Goal: Task Accomplishment & Management: Manage account settings

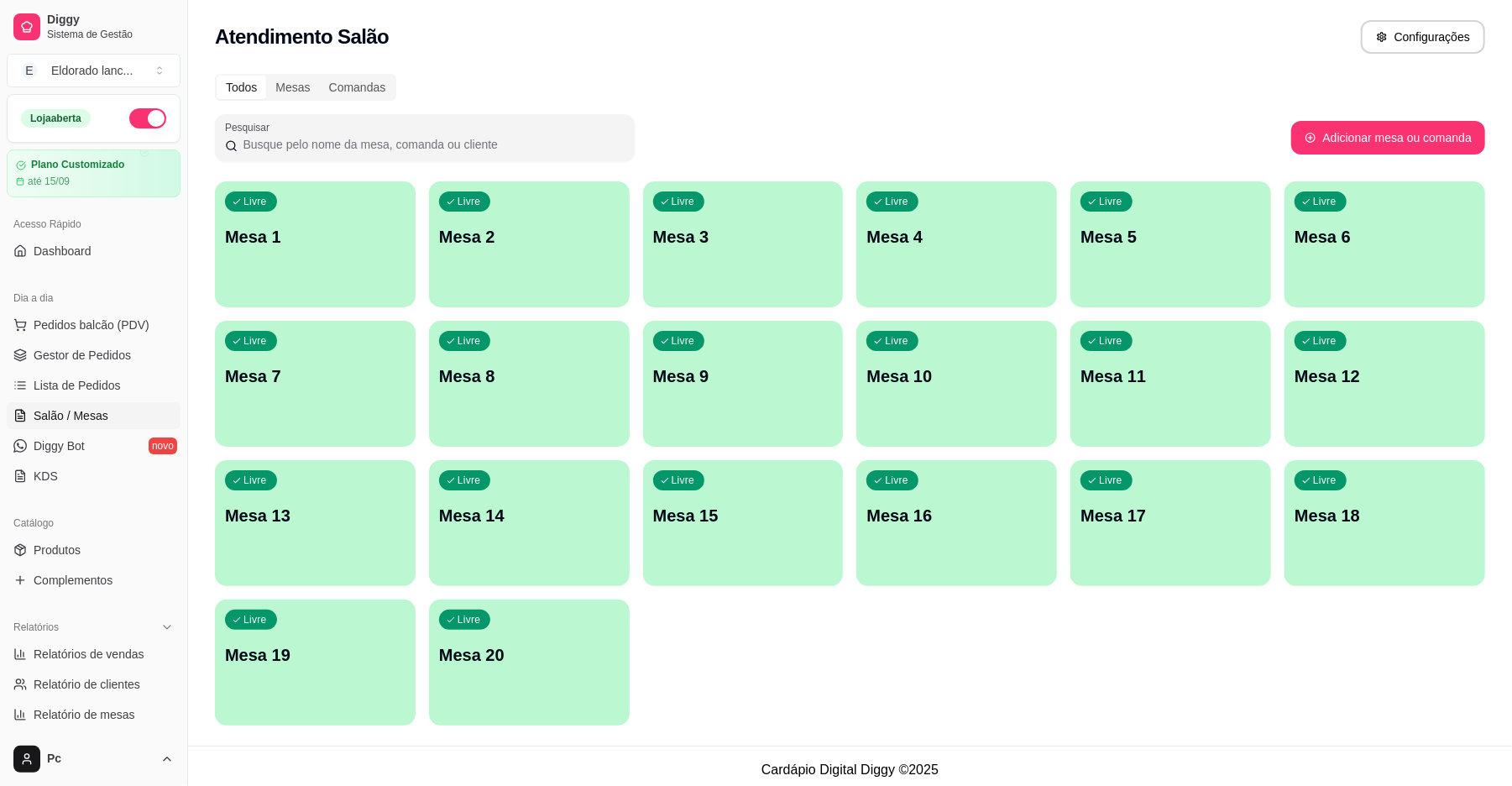
click at [51, 365] on link "Gestor de Pedidos" at bounding box center [93, 355] width 174 height 27
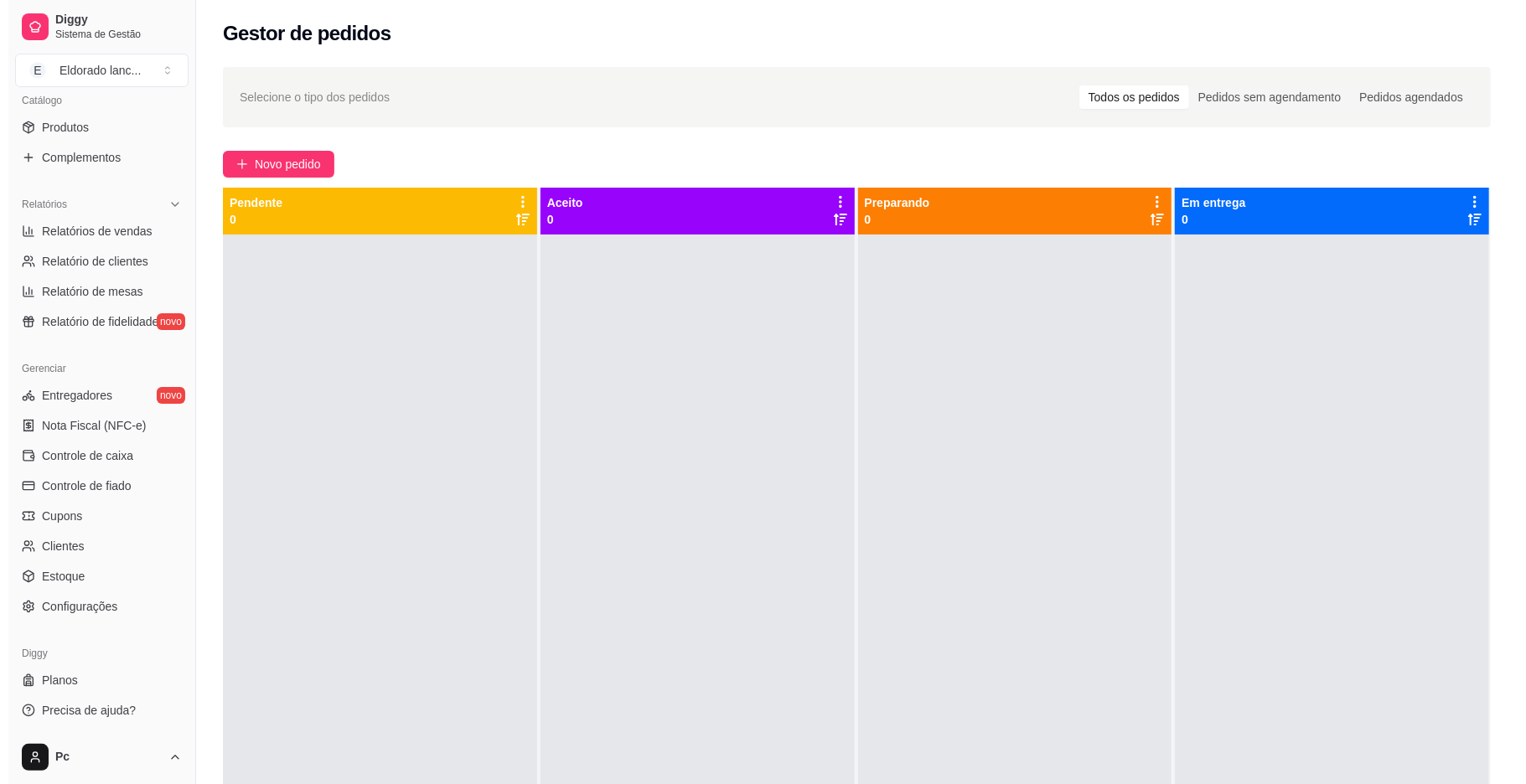
scroll to position [420, 0]
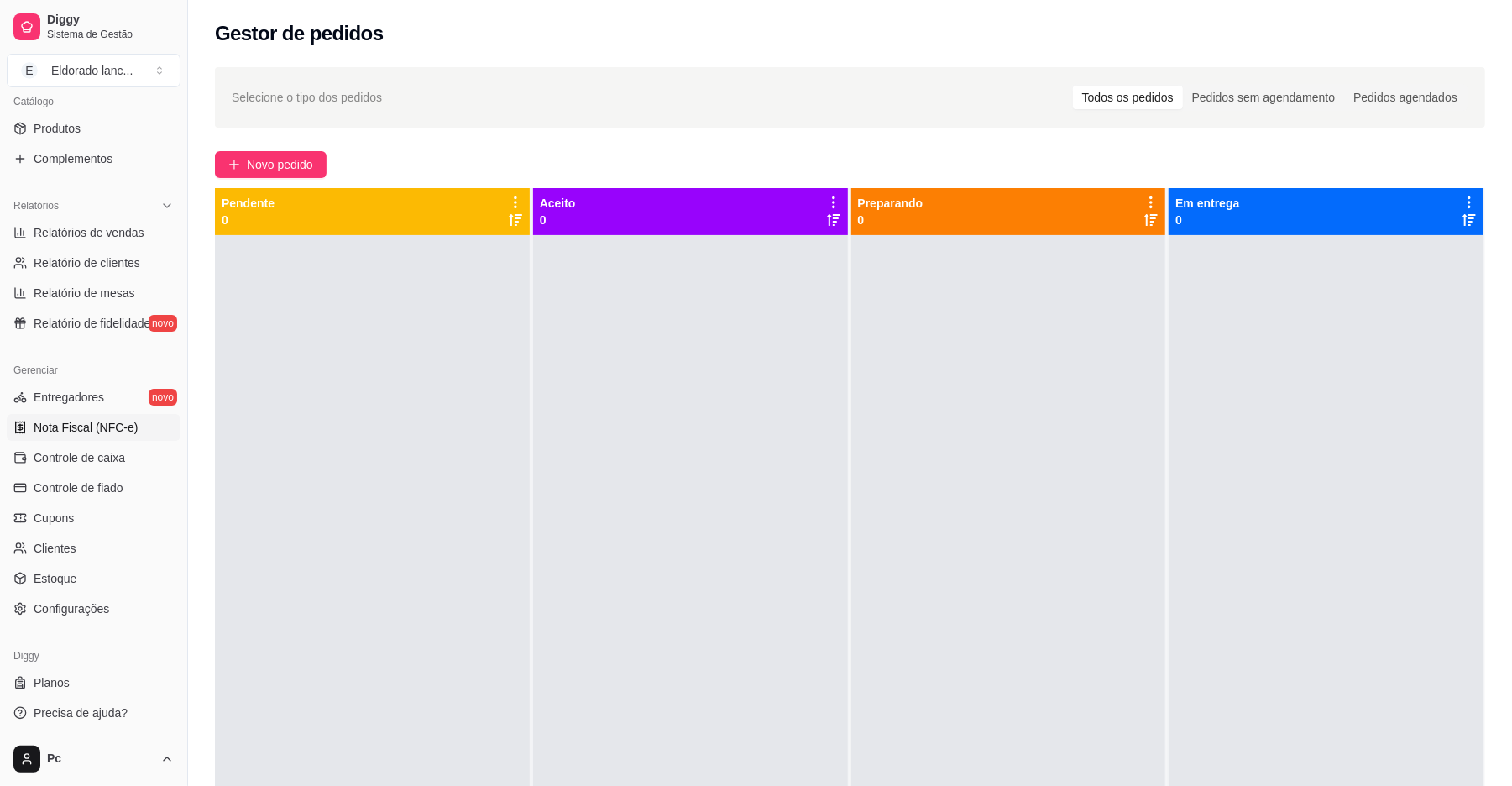
click at [85, 430] on span "Nota Fiscal (NFC-e)" at bounding box center [86, 427] width 104 height 17
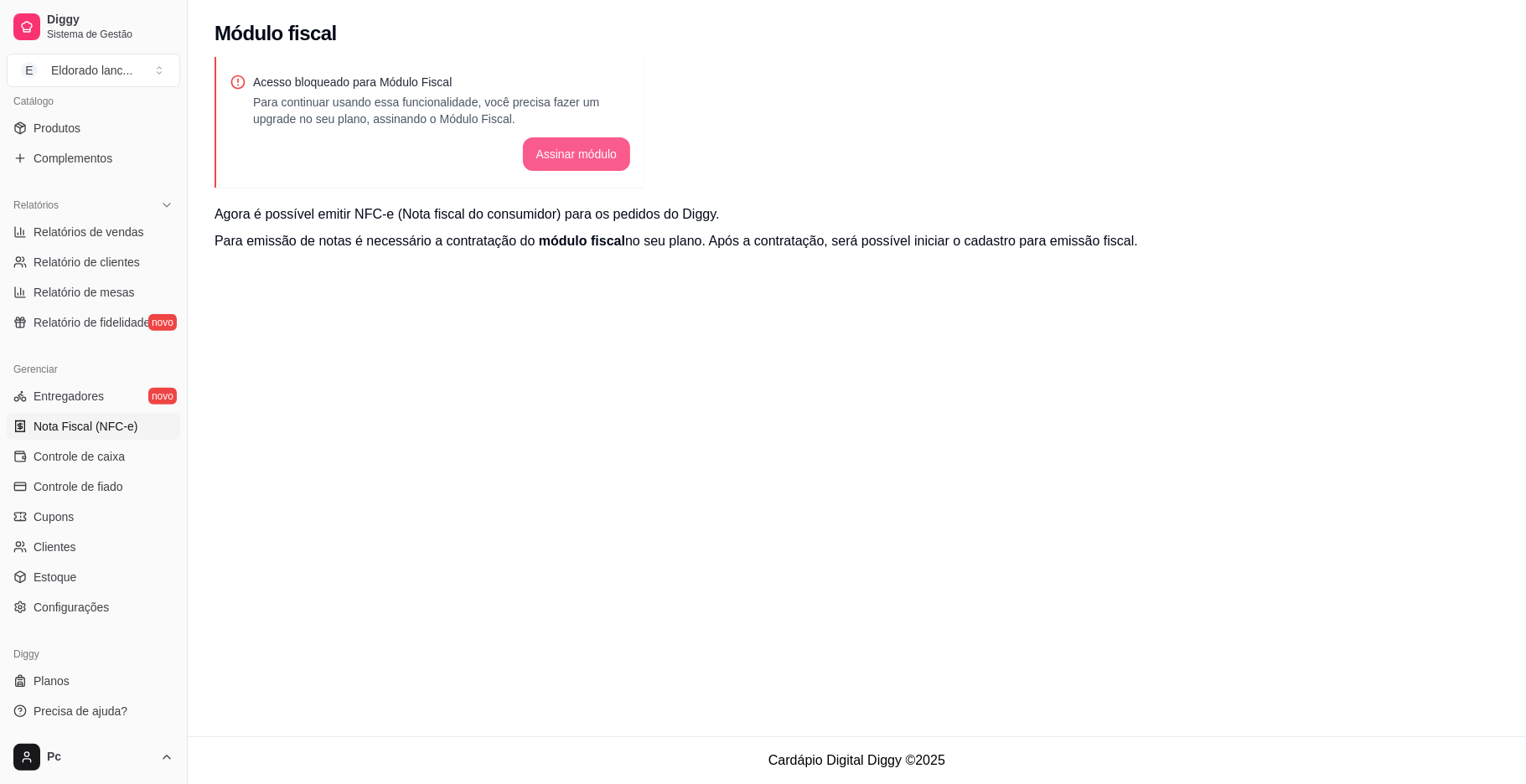
click at [568, 156] on button "Assinar módulo" at bounding box center [577, 154] width 109 height 34
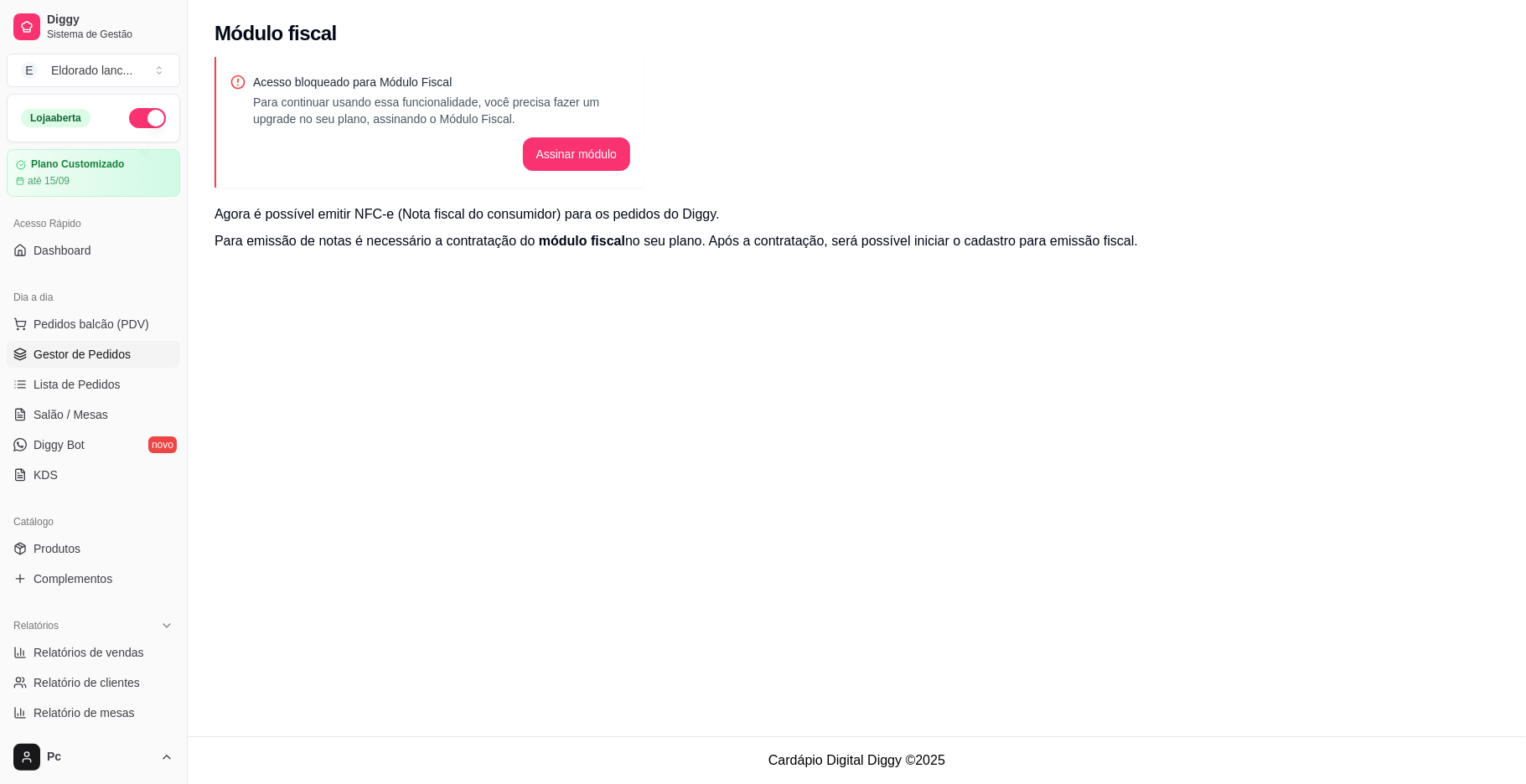
click at [65, 353] on span "Gestor de Pedidos" at bounding box center [82, 354] width 97 height 17
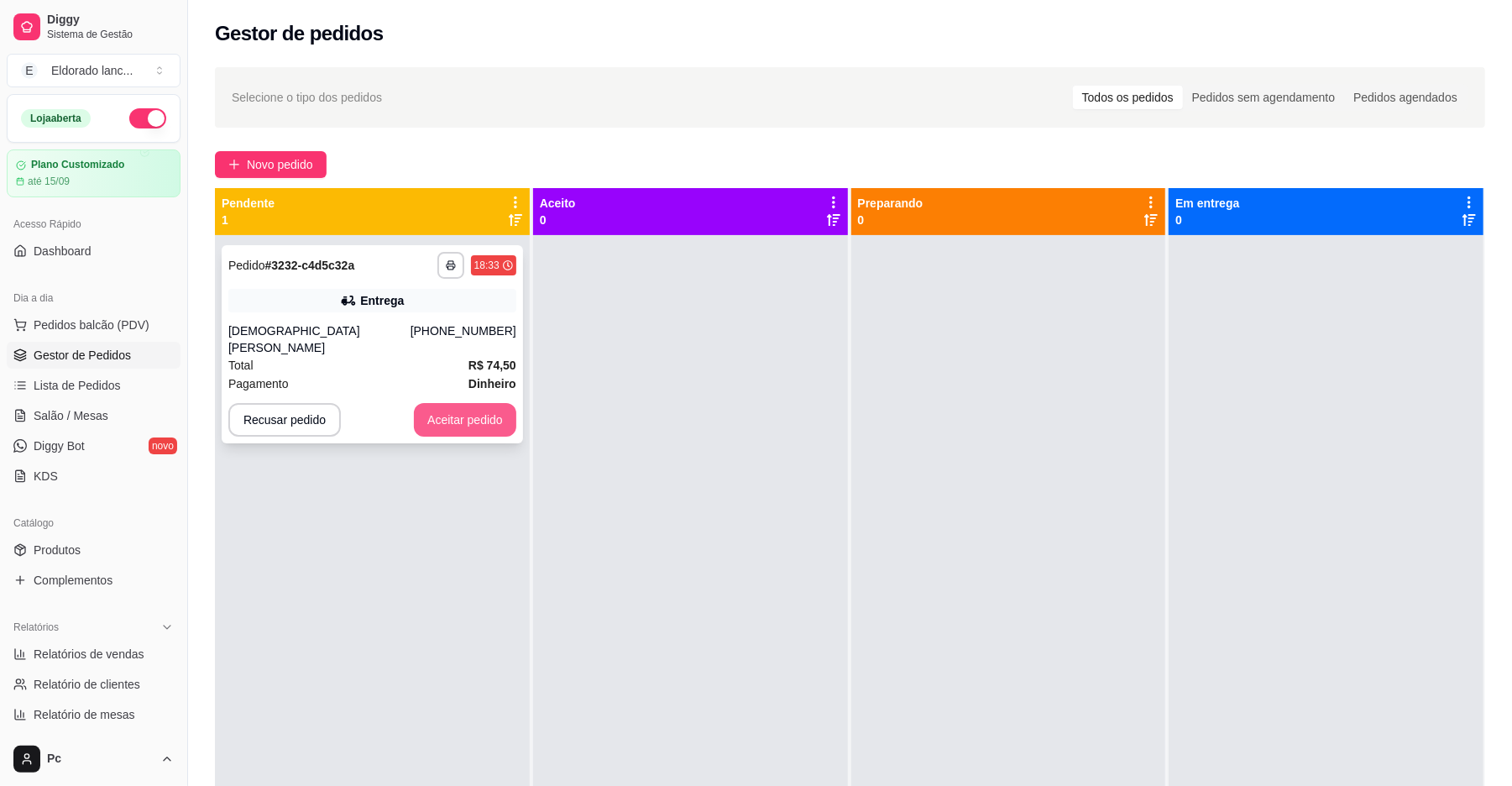
click at [462, 406] on button "Aceitar pedido" at bounding box center [465, 420] width 103 height 34
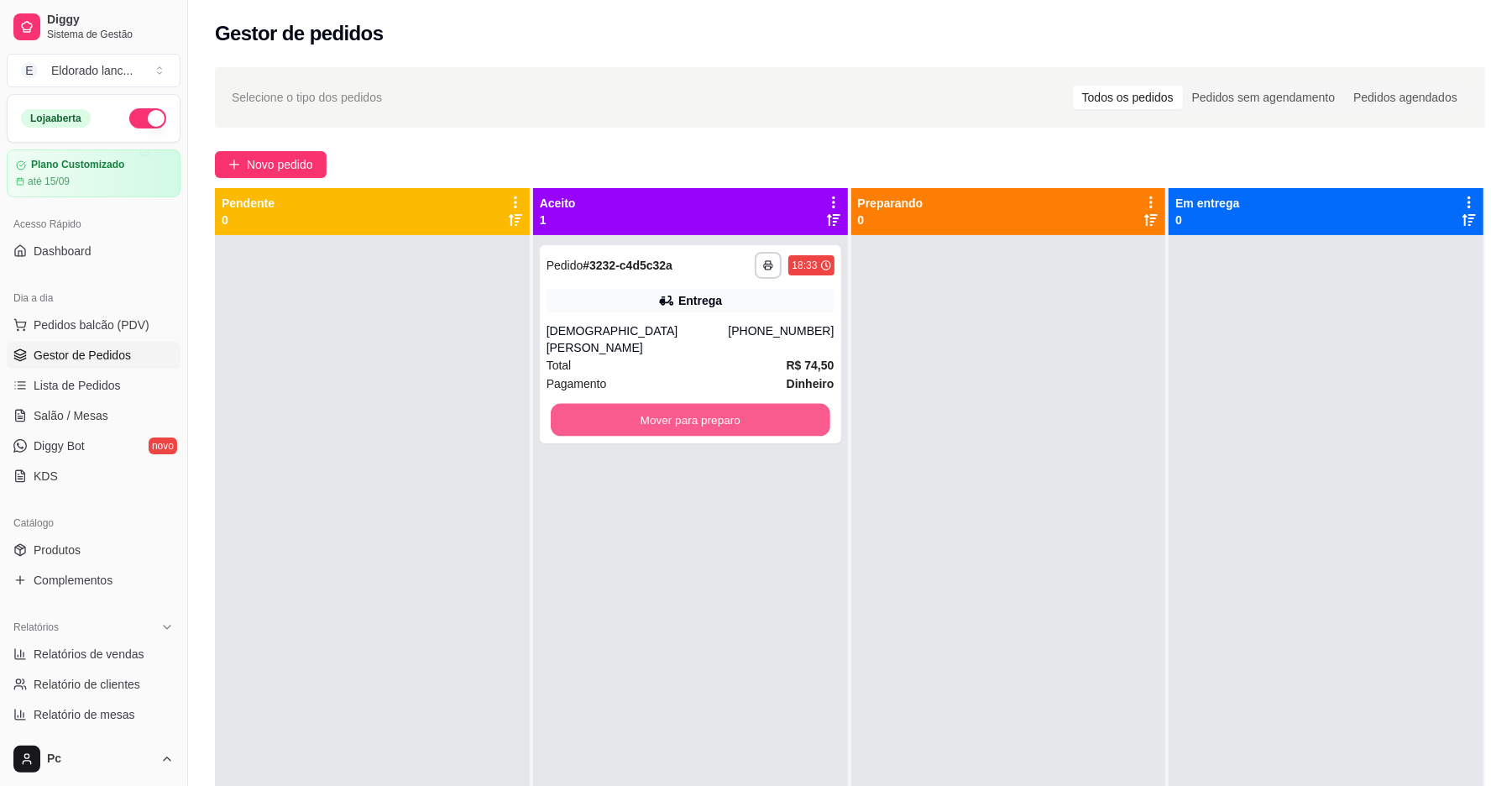
click at [716, 411] on button "Mover para preparo" at bounding box center [690, 420] width 279 height 33
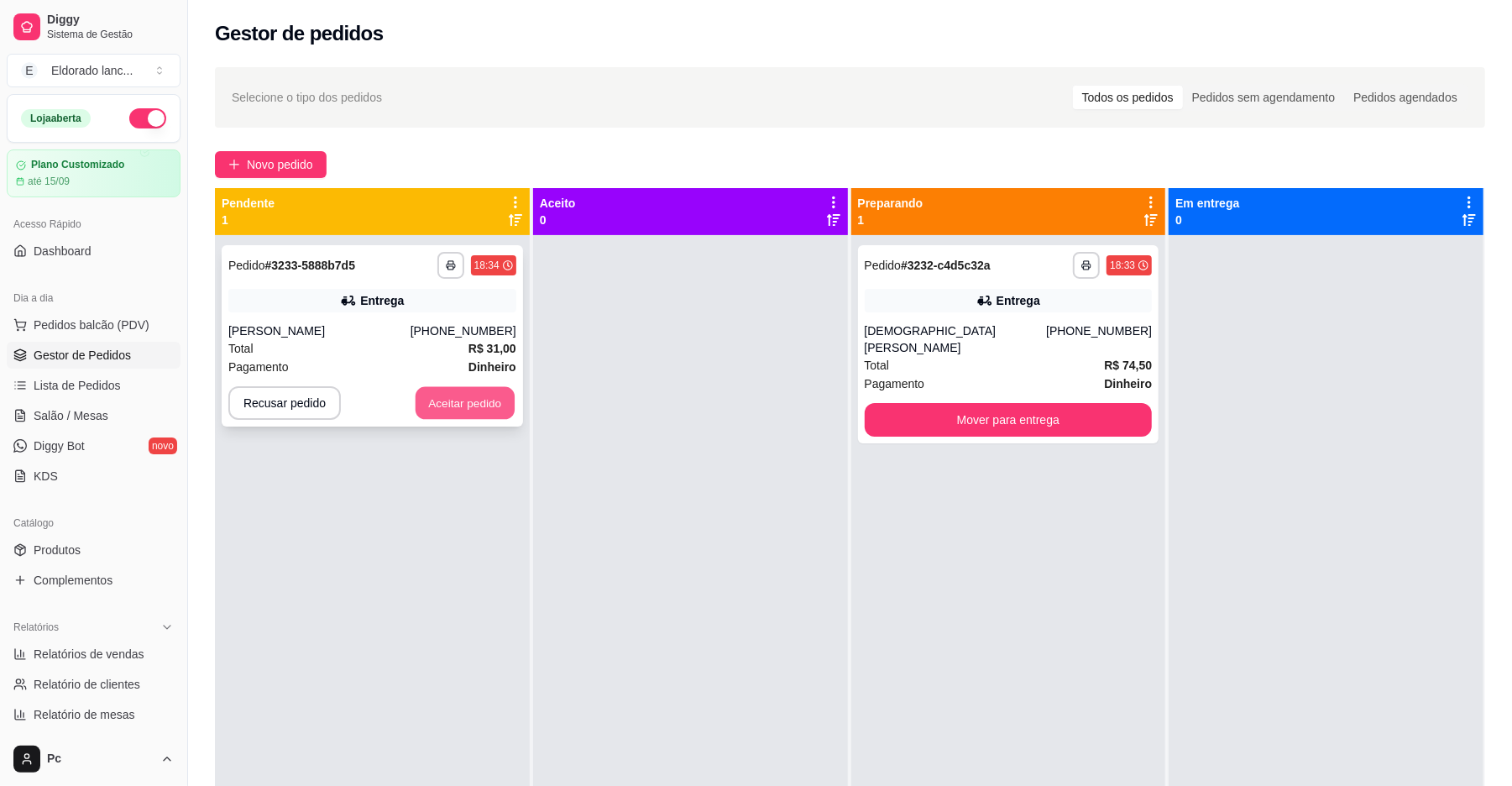
click at [484, 408] on button "Aceitar pedido" at bounding box center [465, 404] width 99 height 33
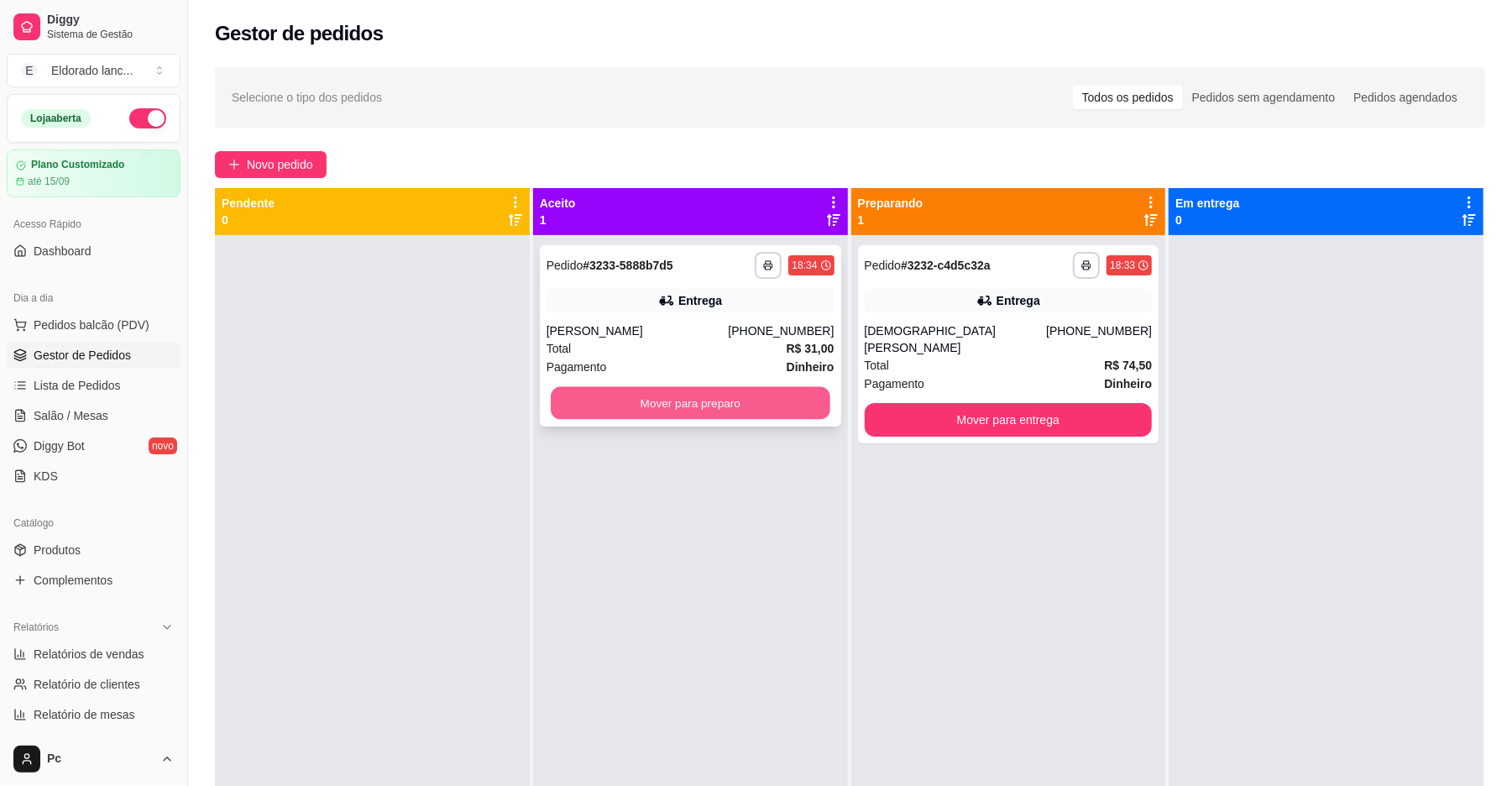
click at [731, 398] on button "Mover para preparo" at bounding box center [690, 404] width 279 height 33
